Goal: Task Accomplishment & Management: Use online tool/utility

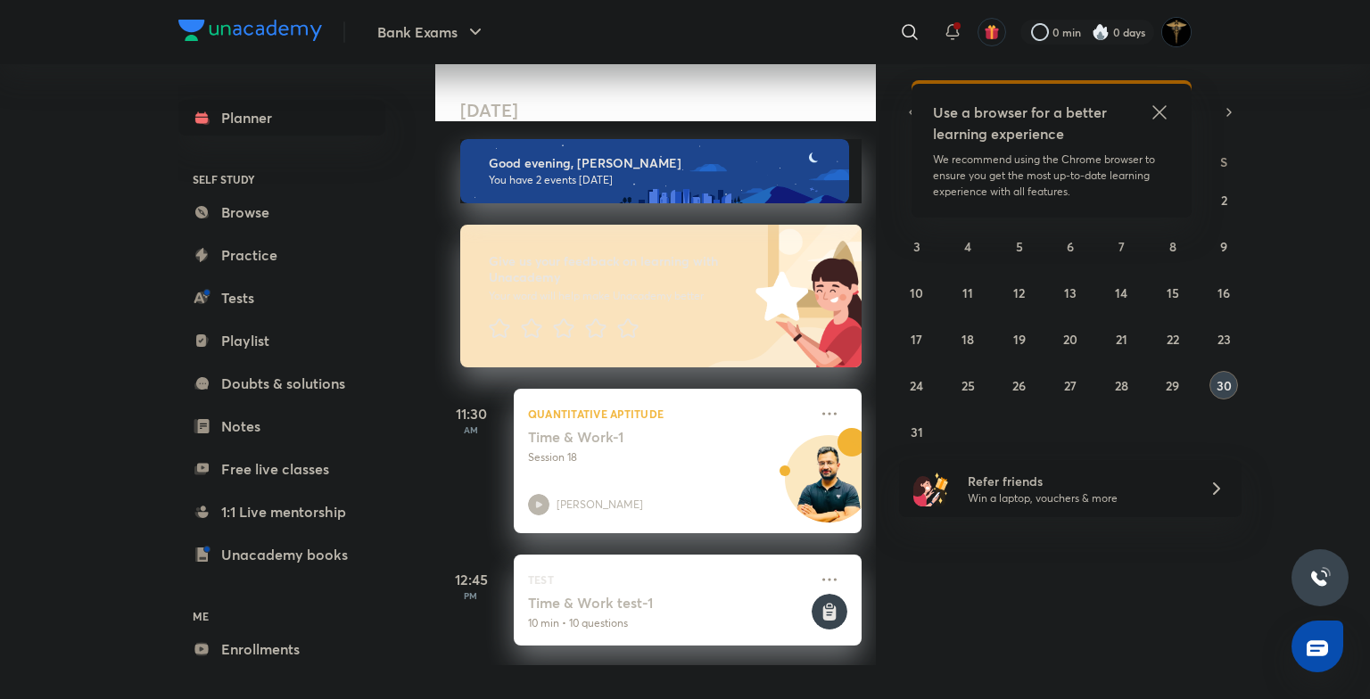
click at [1158, 110] on icon at bounding box center [1159, 112] width 21 height 21
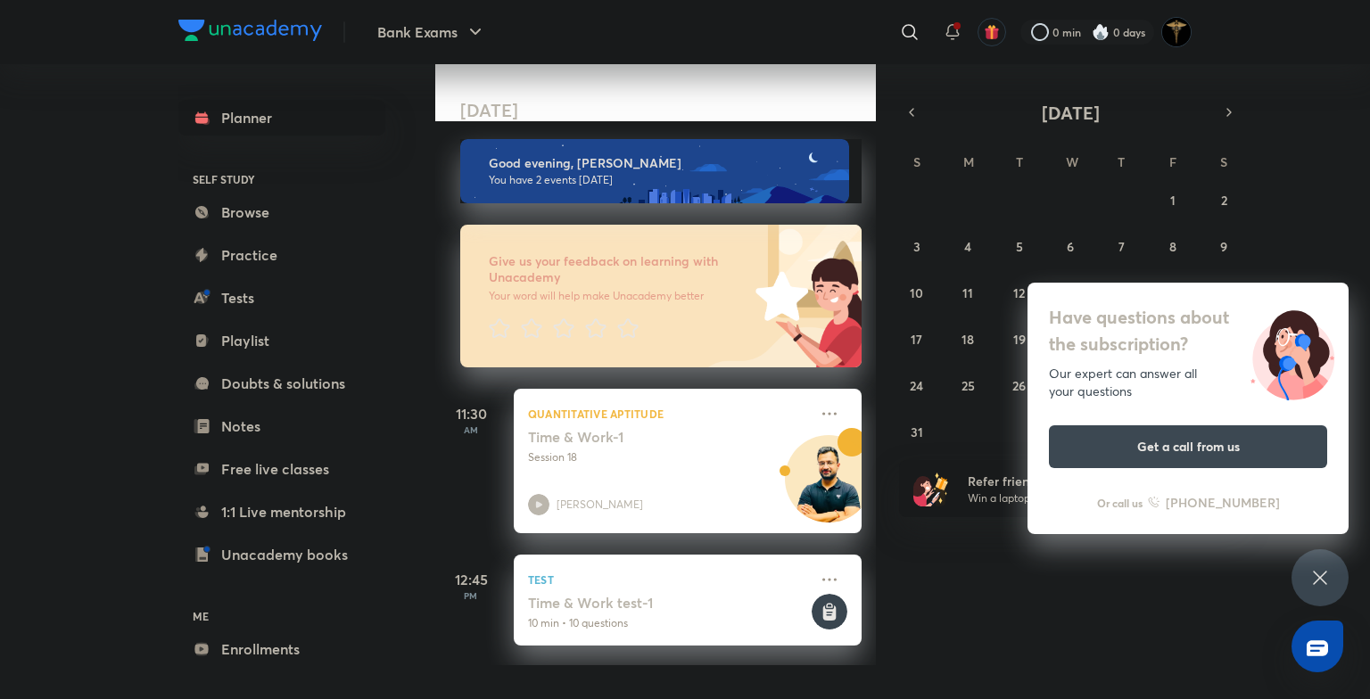
click at [1341, 578] on div "Have questions about the subscription? Our expert can answer all your questions…" at bounding box center [1320, 578] width 57 height 57
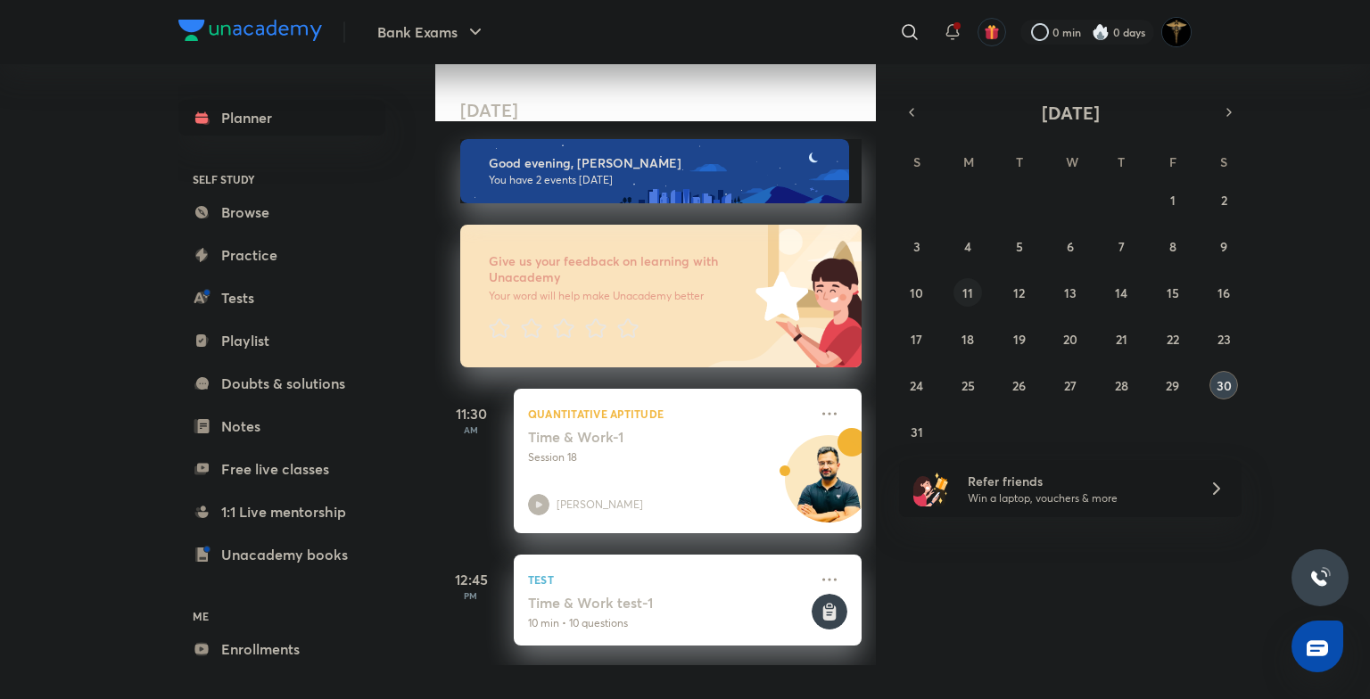
click at [971, 294] on abbr "11" at bounding box center [968, 293] width 11 height 17
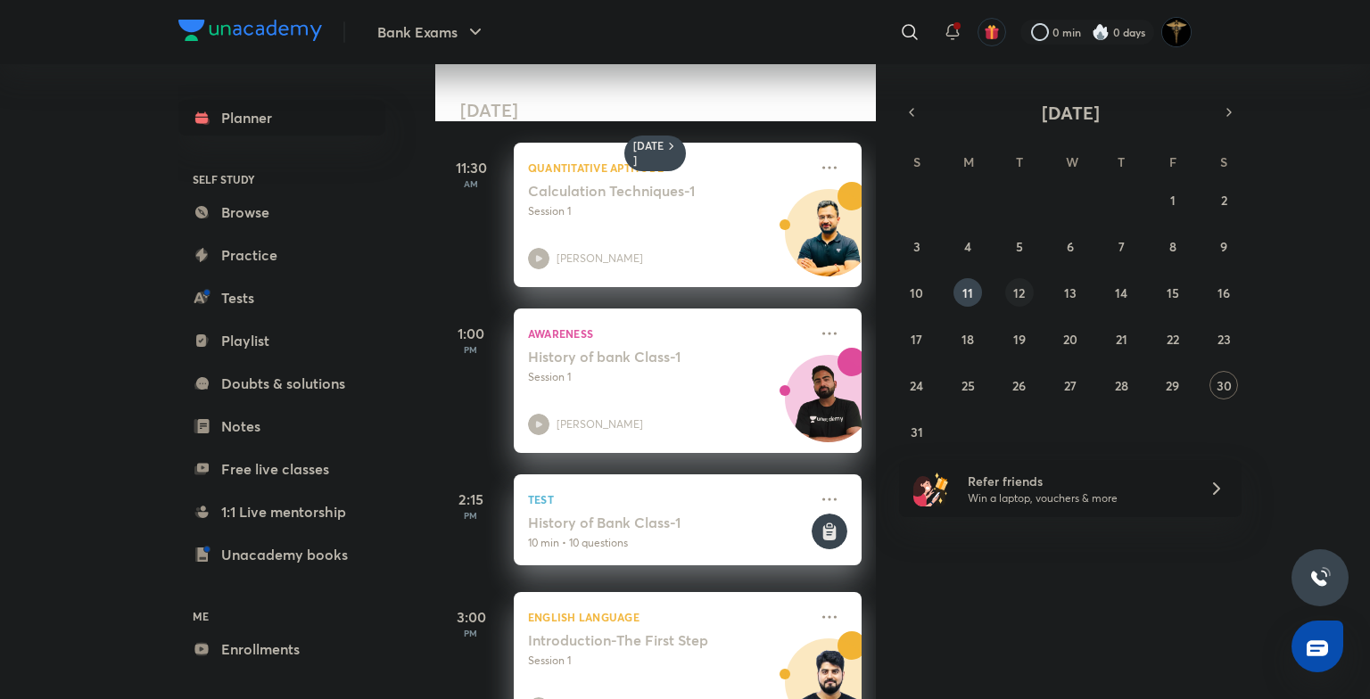
click at [1013, 295] on abbr "12" at bounding box center [1019, 293] width 12 height 17
click at [1016, 393] on abbr "26" at bounding box center [1018, 385] width 13 height 17
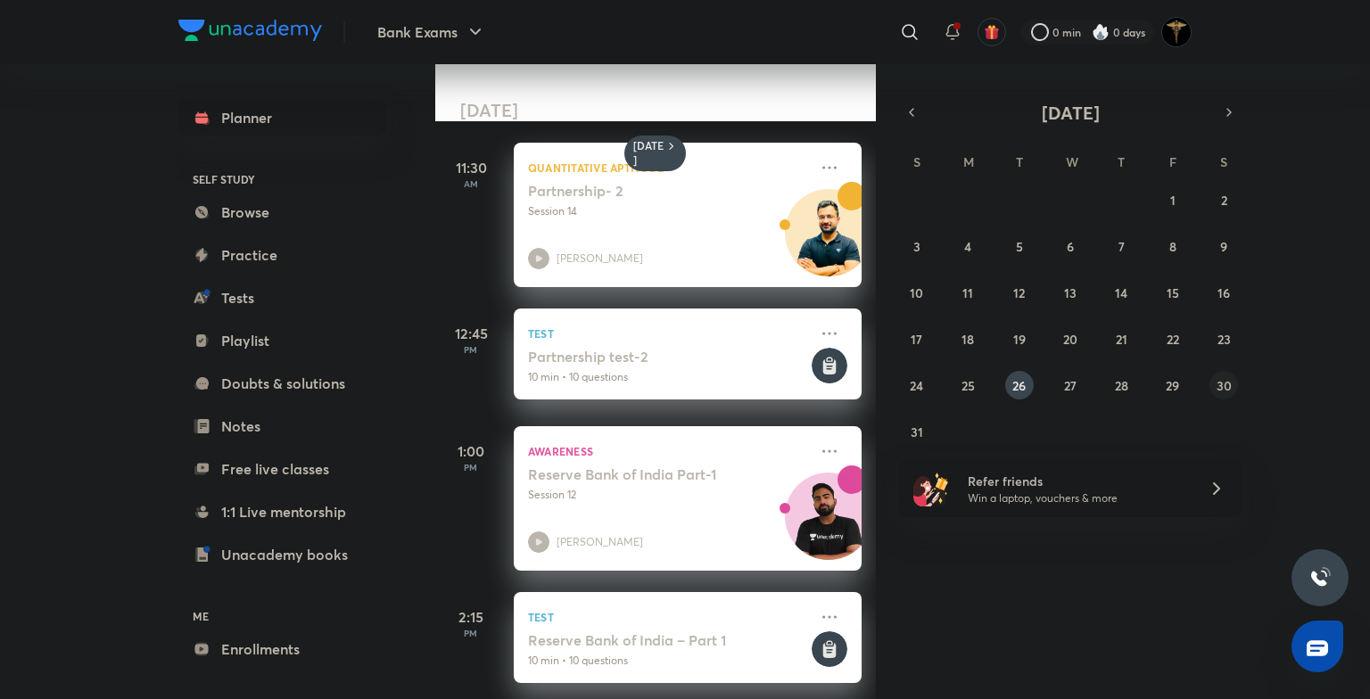
click at [1216, 384] on button "30" at bounding box center [1224, 385] width 29 height 29
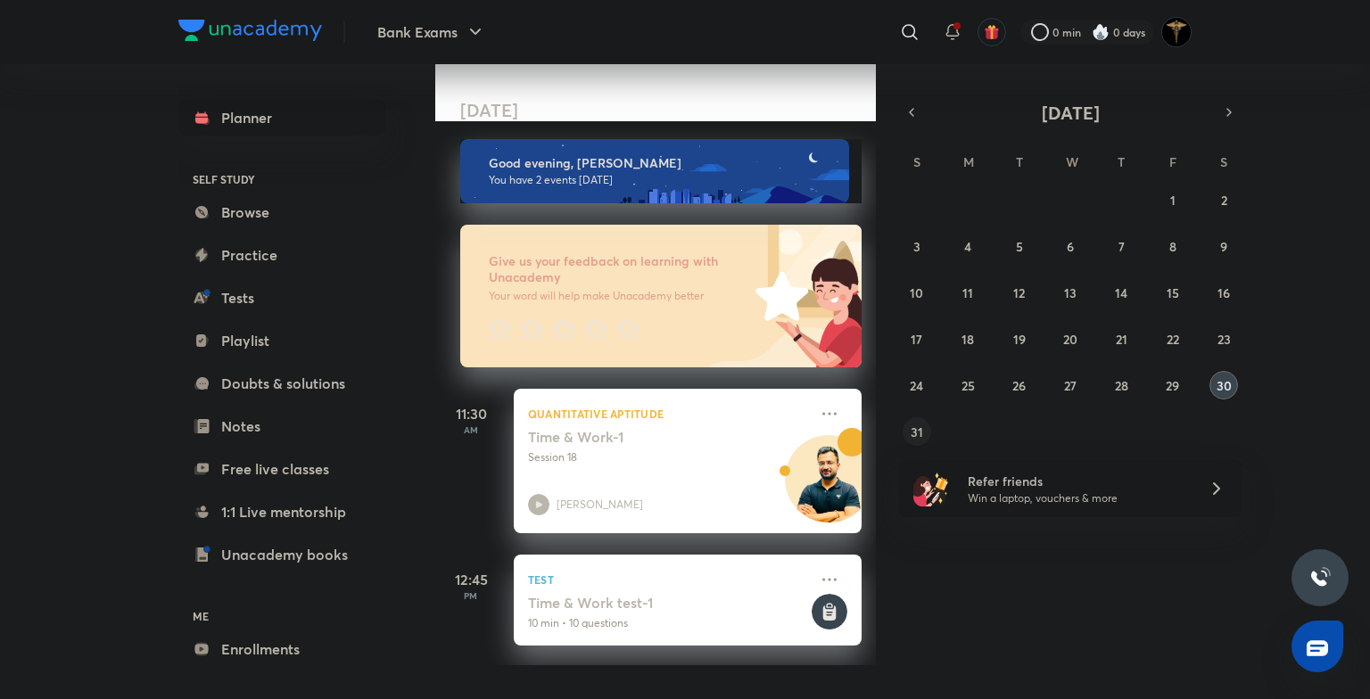
click at [908, 424] on button "31" at bounding box center [917, 431] width 29 height 29
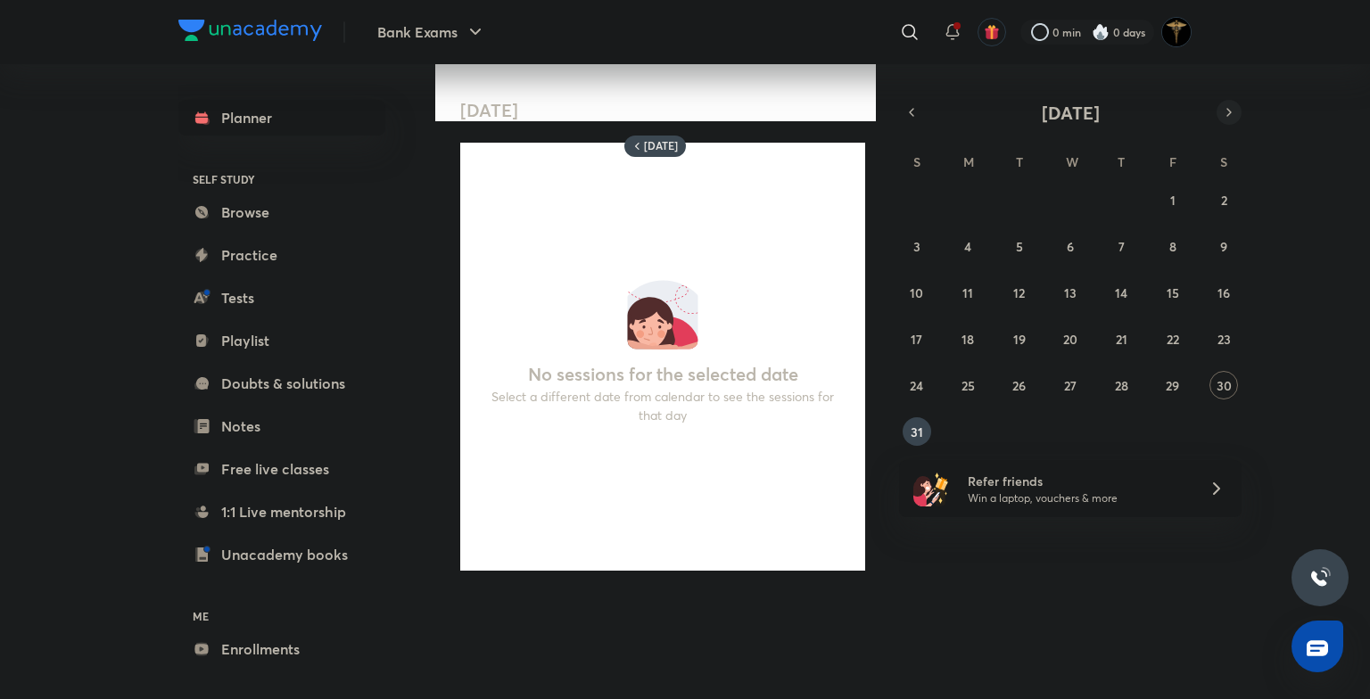
click at [1224, 114] on icon "button" at bounding box center [1229, 112] width 14 height 16
click at [967, 200] on abbr "1" at bounding box center [967, 200] width 5 height 17
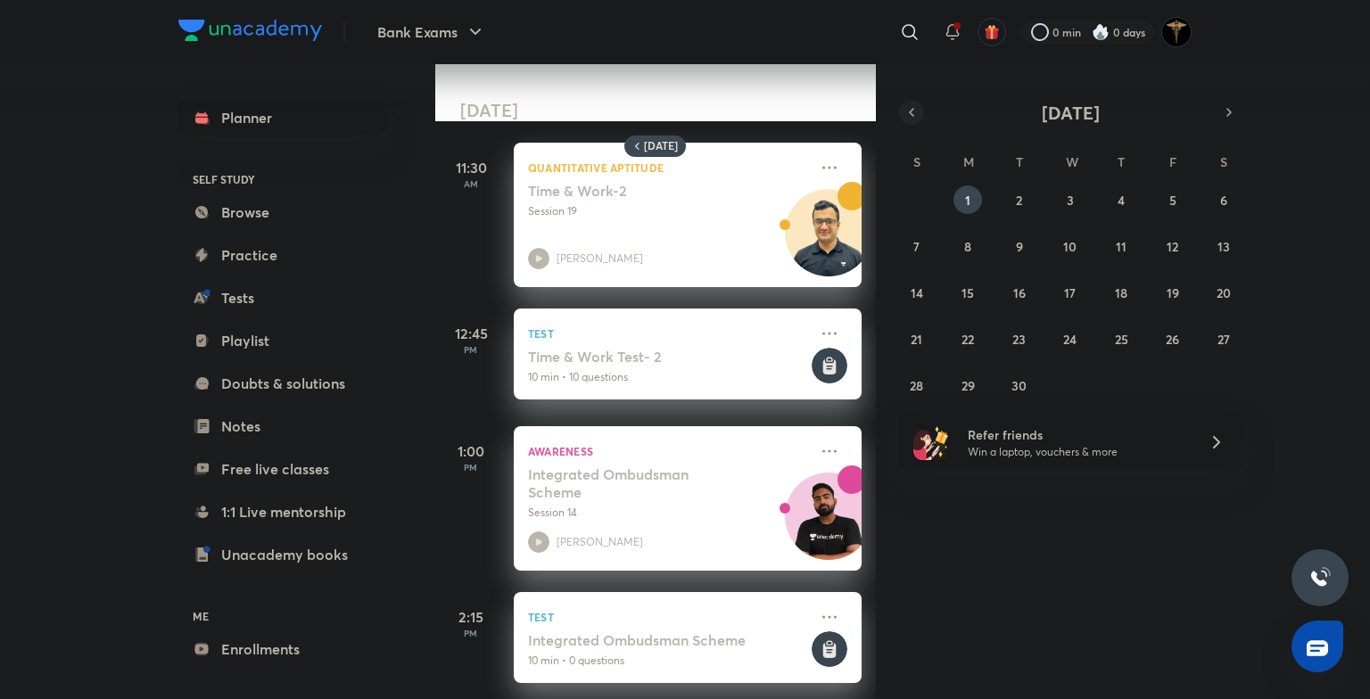
click at [913, 104] on icon "button" at bounding box center [912, 112] width 14 height 16
click at [977, 285] on button "11" at bounding box center [968, 292] width 29 height 29
